Goal: Task Accomplishment & Management: Manage account settings

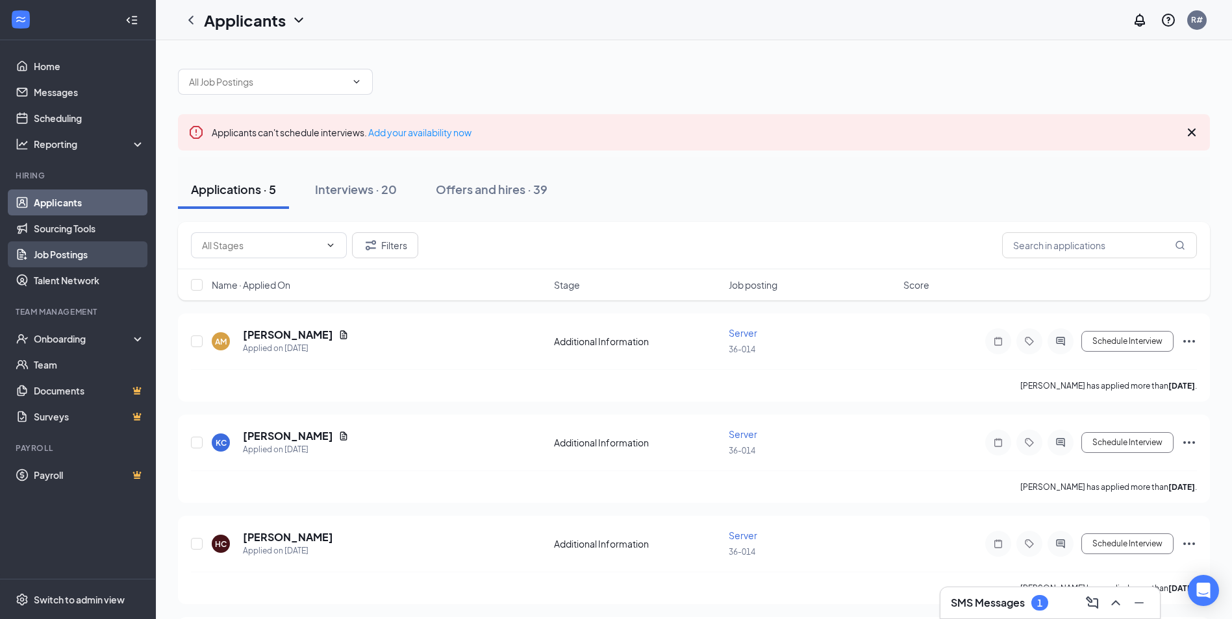
click at [67, 253] on link "Job Postings" at bounding box center [89, 255] width 111 height 26
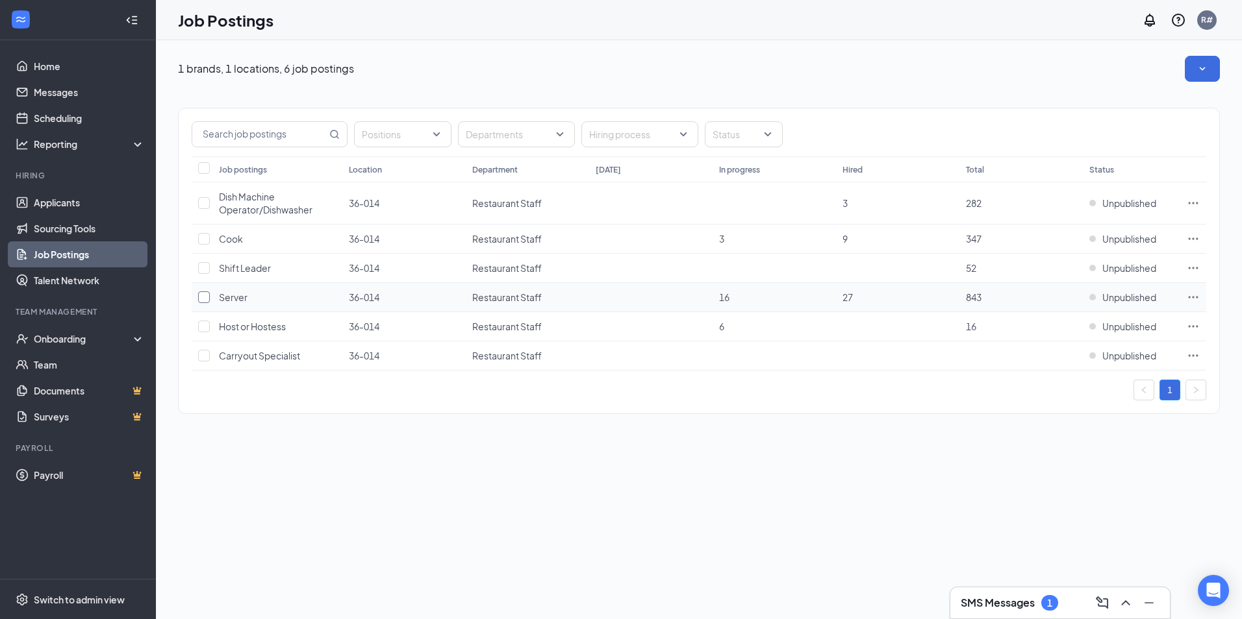
click at [208, 294] on input "checkbox" at bounding box center [204, 298] width 12 height 12
checkbox input "true"
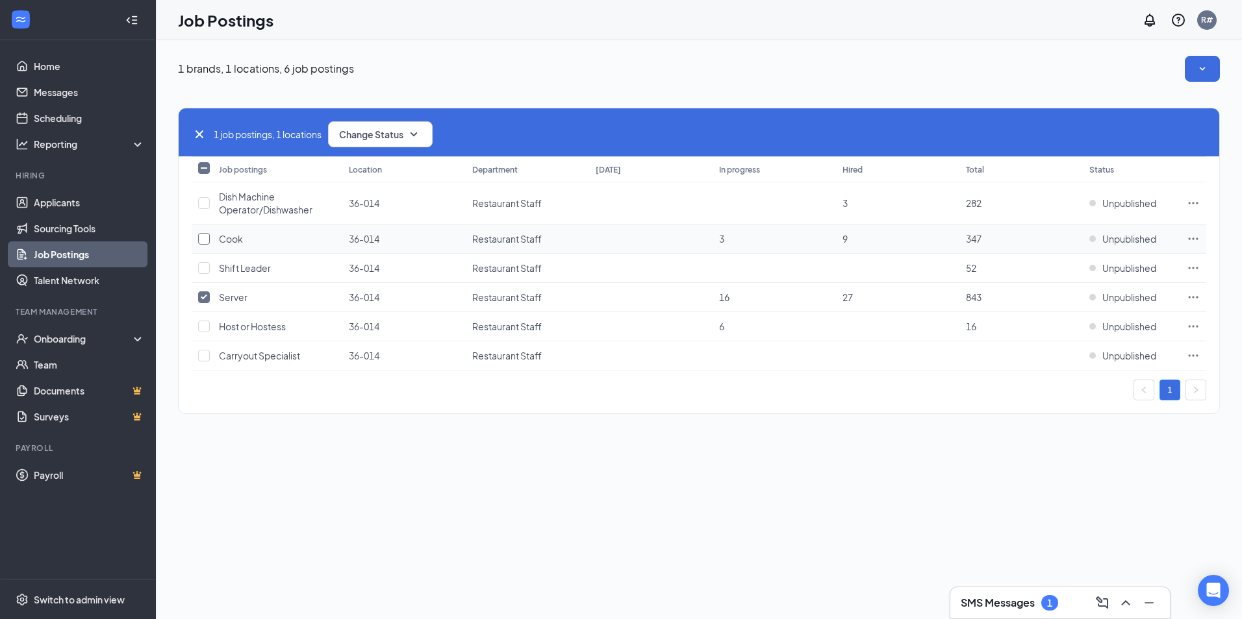
click at [202, 242] on input "checkbox" at bounding box center [204, 239] width 12 height 12
checkbox input "true"
click at [399, 134] on span "Change Status" at bounding box center [371, 134] width 64 height 9
click at [383, 164] on div "Publish" at bounding box center [409, 169] width 156 height 29
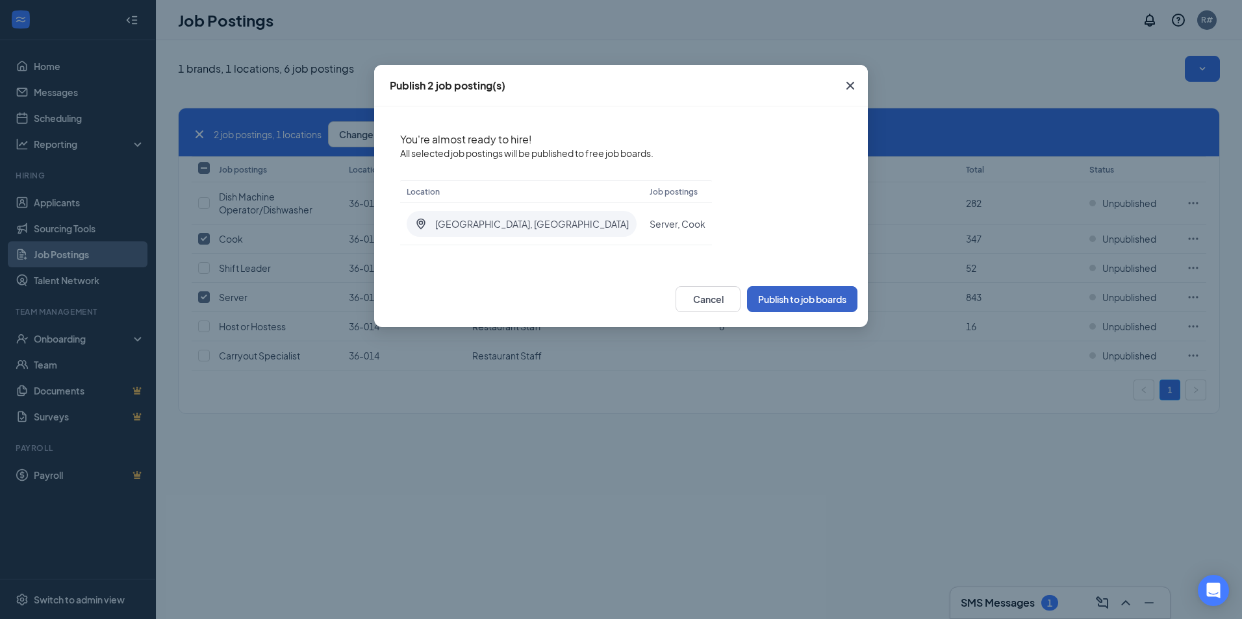
click at [829, 301] on button "Publish to job boards" at bounding box center [802, 299] width 110 height 26
